Goal: Find specific page/section: Find specific page/section

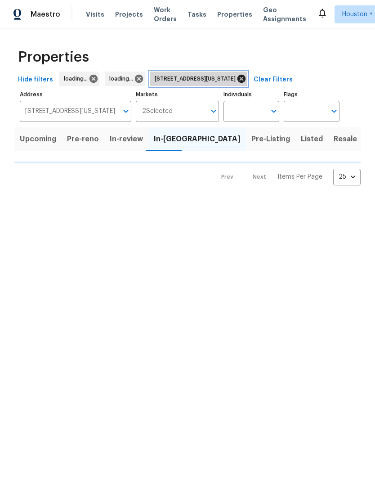
click at [246, 77] on icon at bounding box center [242, 79] width 8 height 8
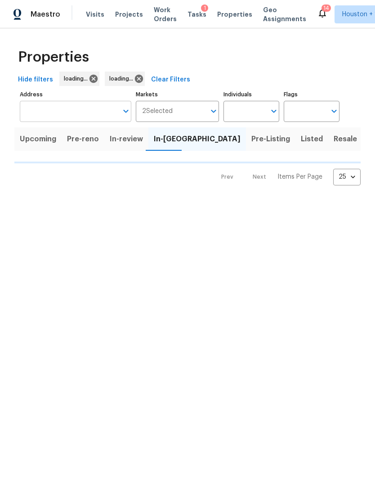
click at [49, 112] on input "Address" at bounding box center [69, 111] width 98 height 21
click at [44, 114] on input "Address" at bounding box center [69, 111] width 98 height 21
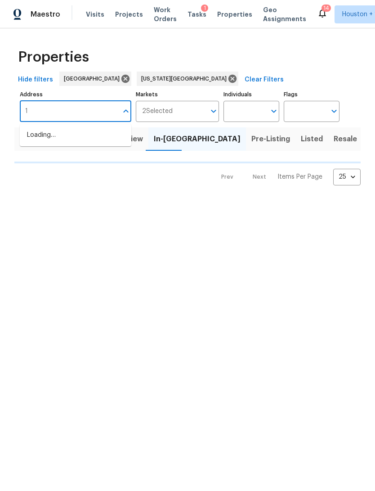
type input "13"
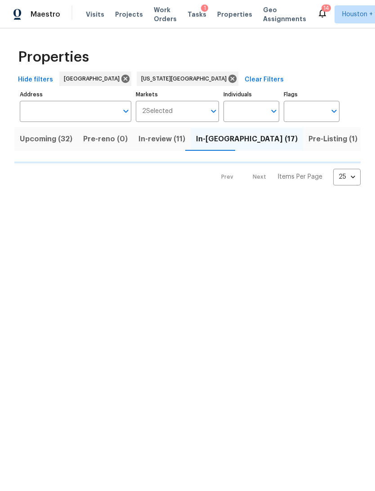
click at [327, 200] on html "Maestro Visits Projects Work Orders Tasks 1 Properties Geo Assignments 14 [GEOG…" at bounding box center [187, 100] width 375 height 200
click at [50, 105] on input "Address" at bounding box center [69, 111] width 98 height 21
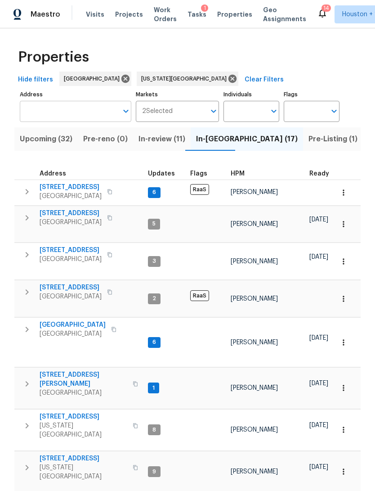
click at [35, 116] on input "Address" at bounding box center [69, 111] width 98 height 21
type input "13201"
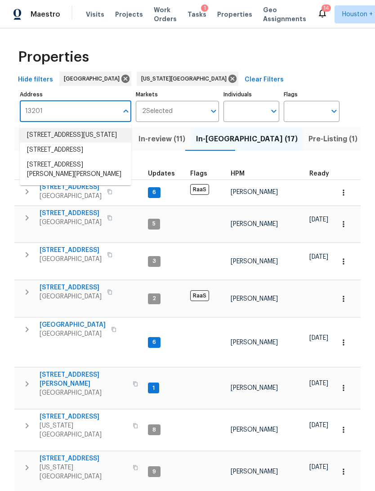
click at [43, 141] on li "[STREET_ADDRESS][US_STATE]" at bounding box center [76, 135] width 112 height 15
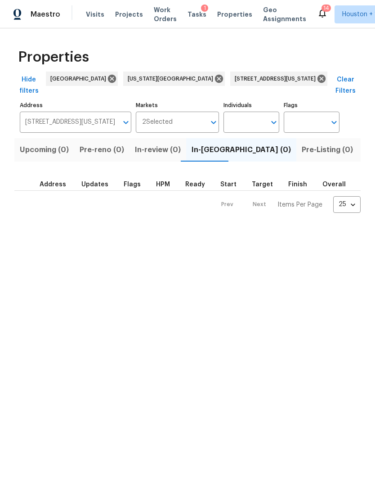
click at [364, 143] on span "Listed (1)" at bounding box center [380, 149] width 32 height 13
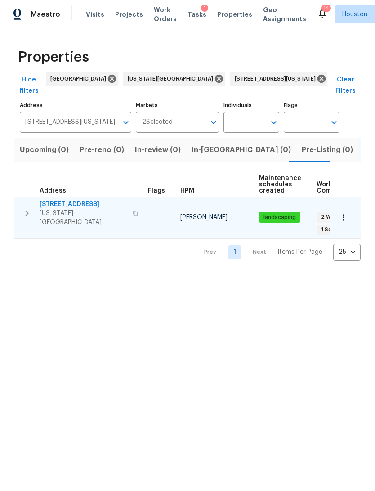
click at [343, 215] on icon "button" at bounding box center [343, 218] width 1 height 6
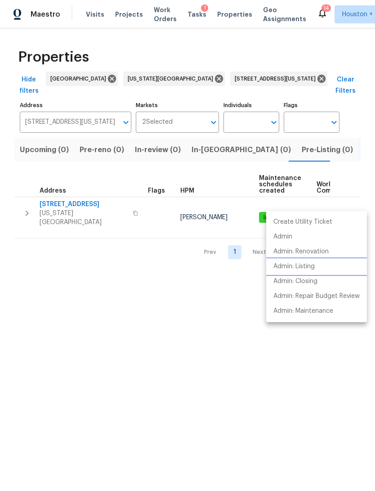
click at [318, 267] on li "Admin: Listing" at bounding box center [316, 266] width 101 height 15
